Goal: Use online tool/utility: Utilize a website feature to perform a specific function

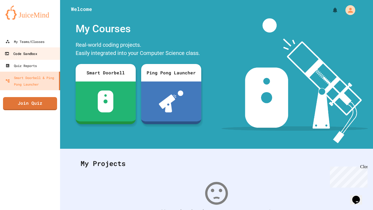
click at [32, 53] on div "Code Sandbox" at bounding box center [21, 53] width 32 height 7
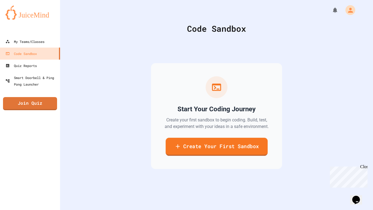
click at [203, 152] on link "Create Your First Sandbox" at bounding box center [217, 147] width 102 height 18
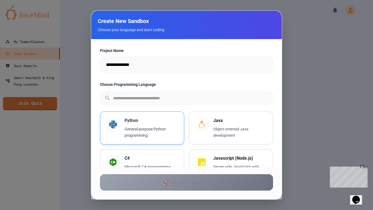
click at [147, 126] on p "General-purpose Python programming" at bounding box center [152, 132] width 54 height 13
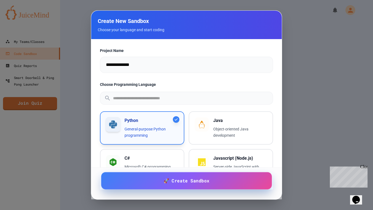
click at [181, 184] on span "🚀 Create Sandbox" at bounding box center [187, 180] width 46 height 7
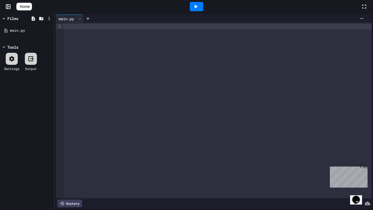
click at [88, 27] on div at bounding box center [218, 26] width 308 height 5
click at [68, 26] on div "* * * *" at bounding box center [218, 26] width 308 height 5
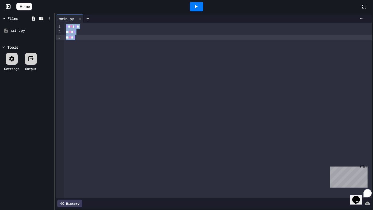
drag, startPoint x: 67, startPoint y: 27, endPoint x: 87, endPoint y: 42, distance: 25.4
click at [87, 42] on div "* * * * * * * * * *" at bounding box center [218, 111] width 308 height 176
